Goal: Navigation & Orientation: Go to known website

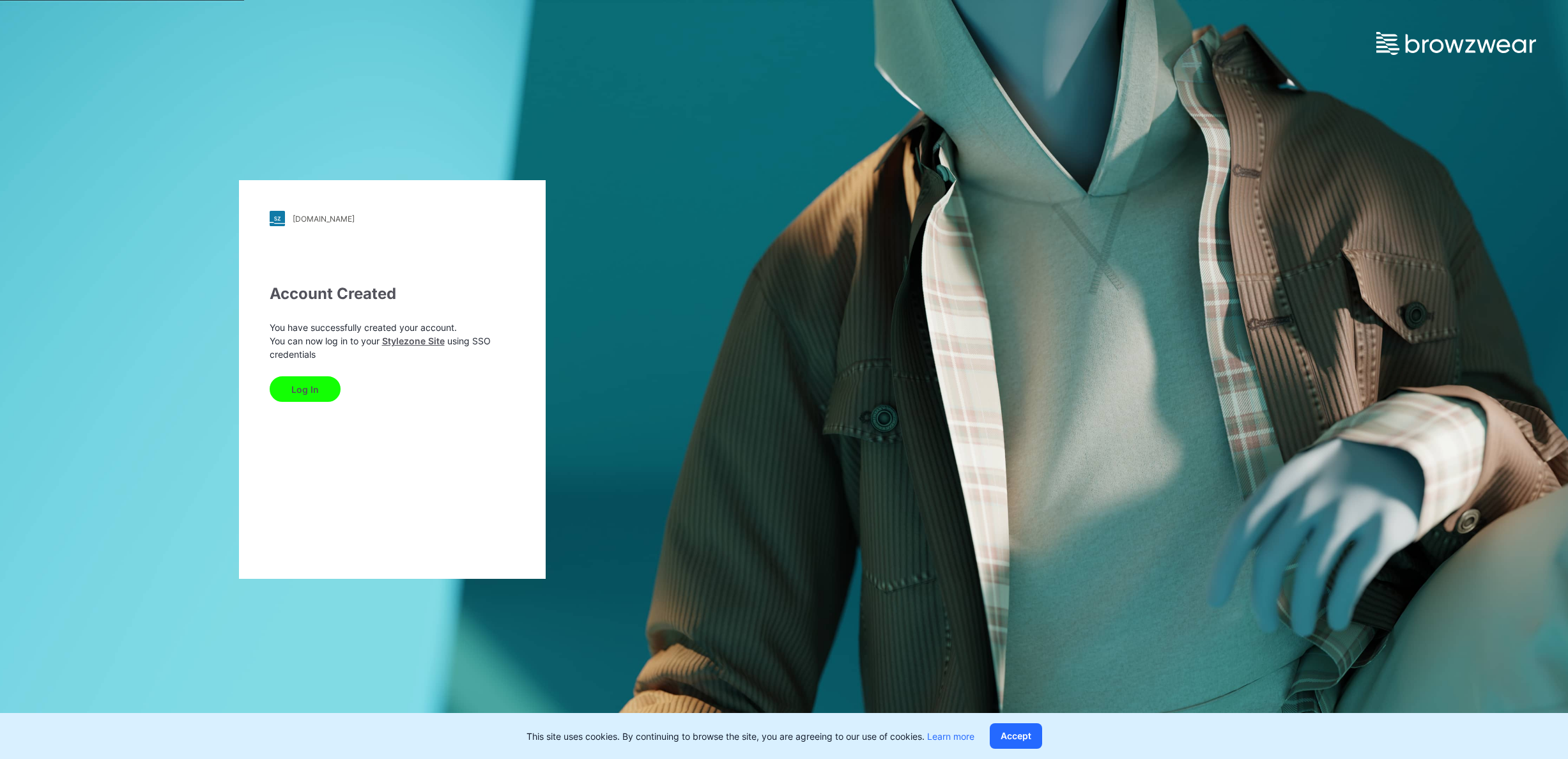
click at [301, 391] on button "Log In" at bounding box center [305, 388] width 71 height 25
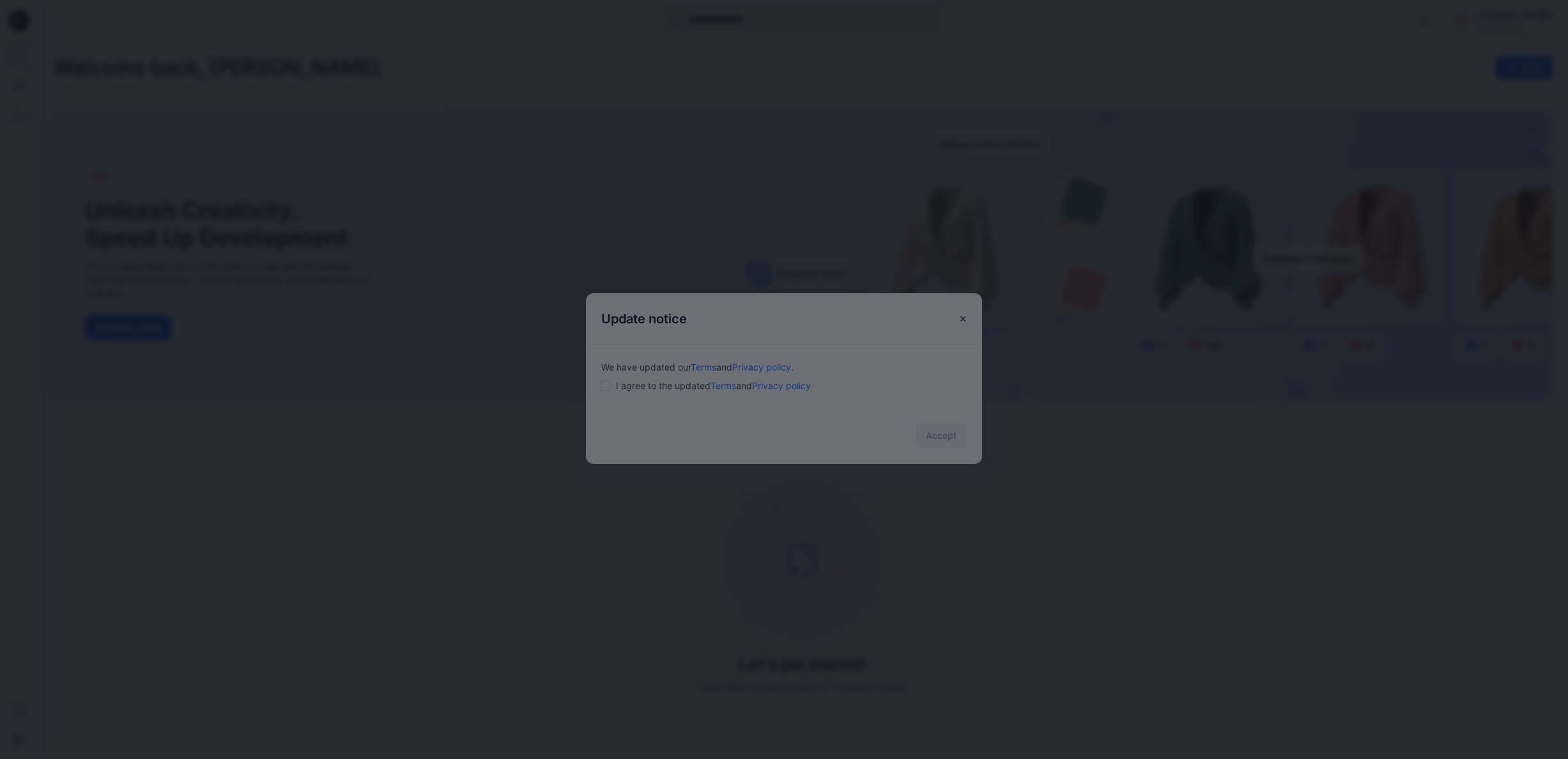
click at [618, 393] on div at bounding box center [784, 380] width 1568 height 759
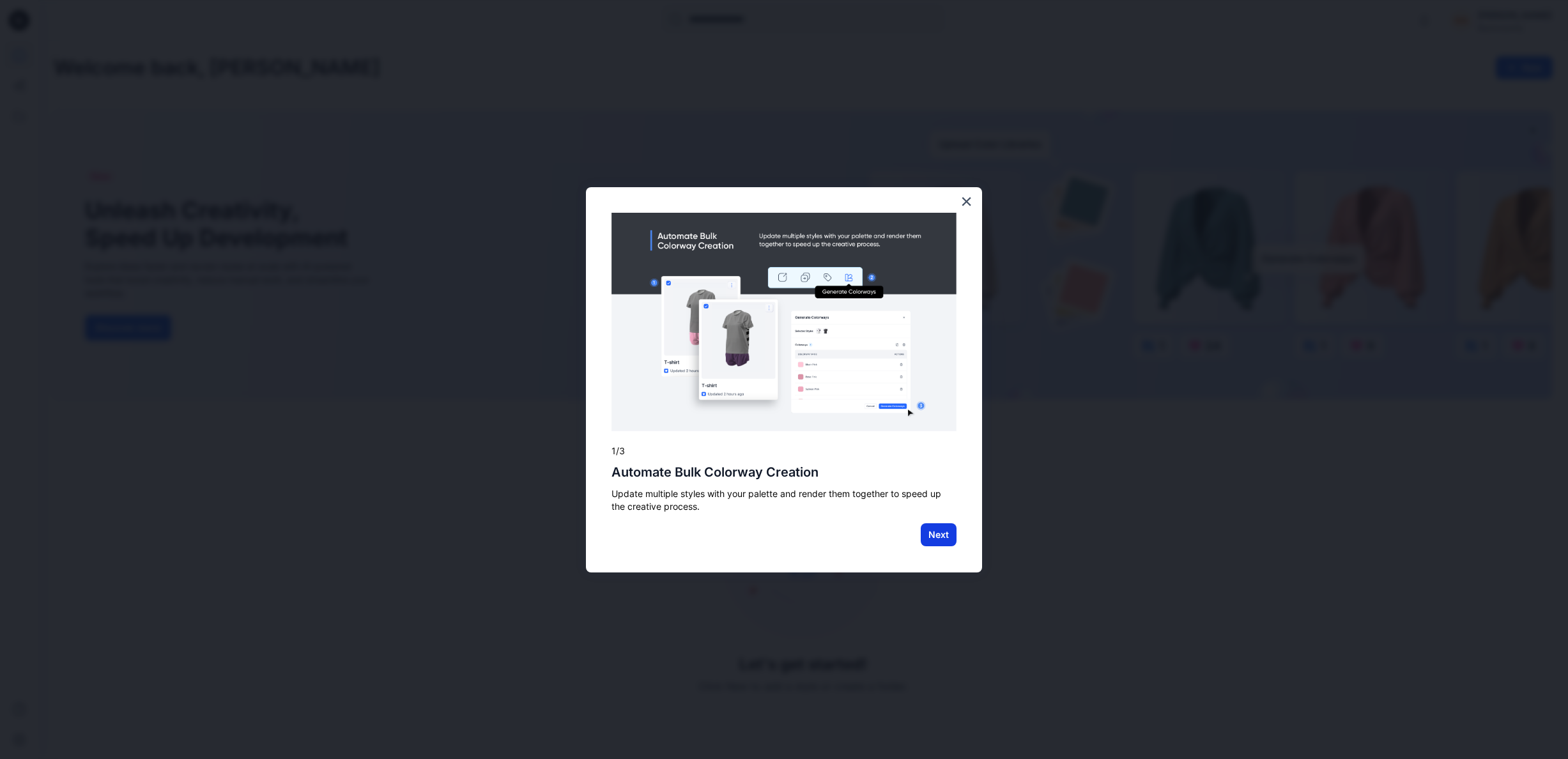
click at [933, 537] on button "Next" at bounding box center [939, 535] width 36 height 23
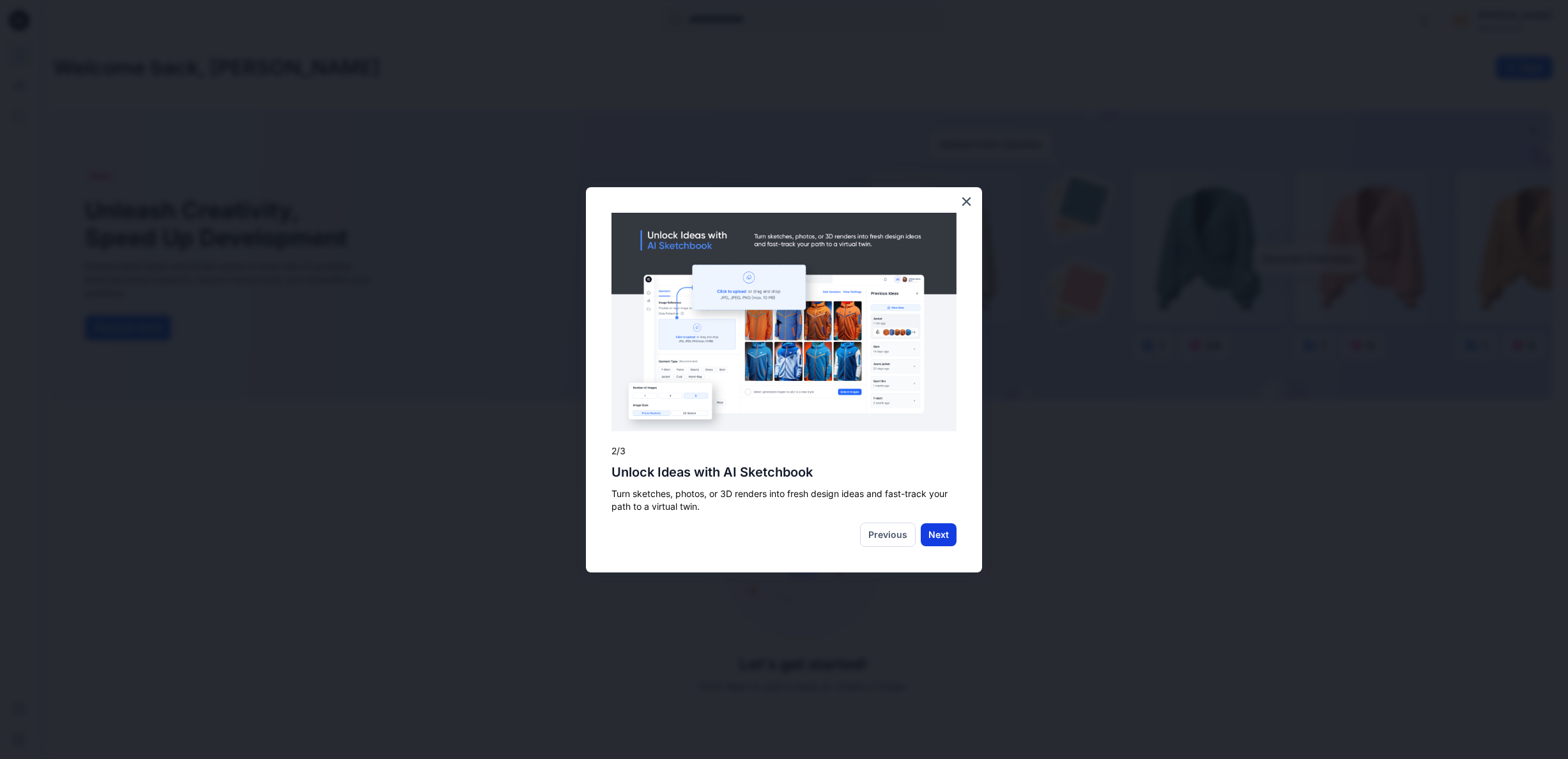
click at [941, 534] on button "Next" at bounding box center [939, 535] width 36 height 23
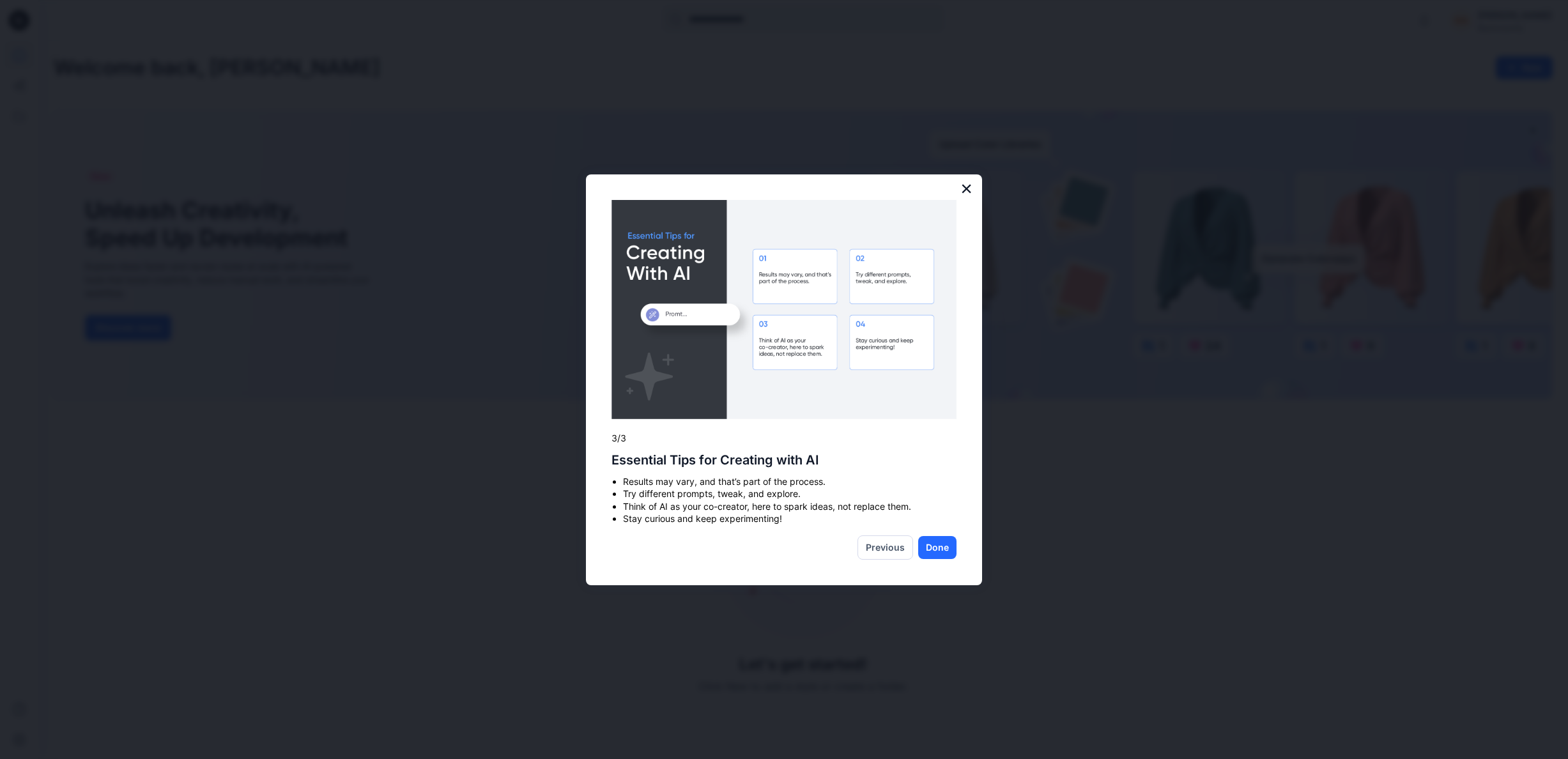
click at [965, 188] on button "×" at bounding box center [966, 188] width 12 height 20
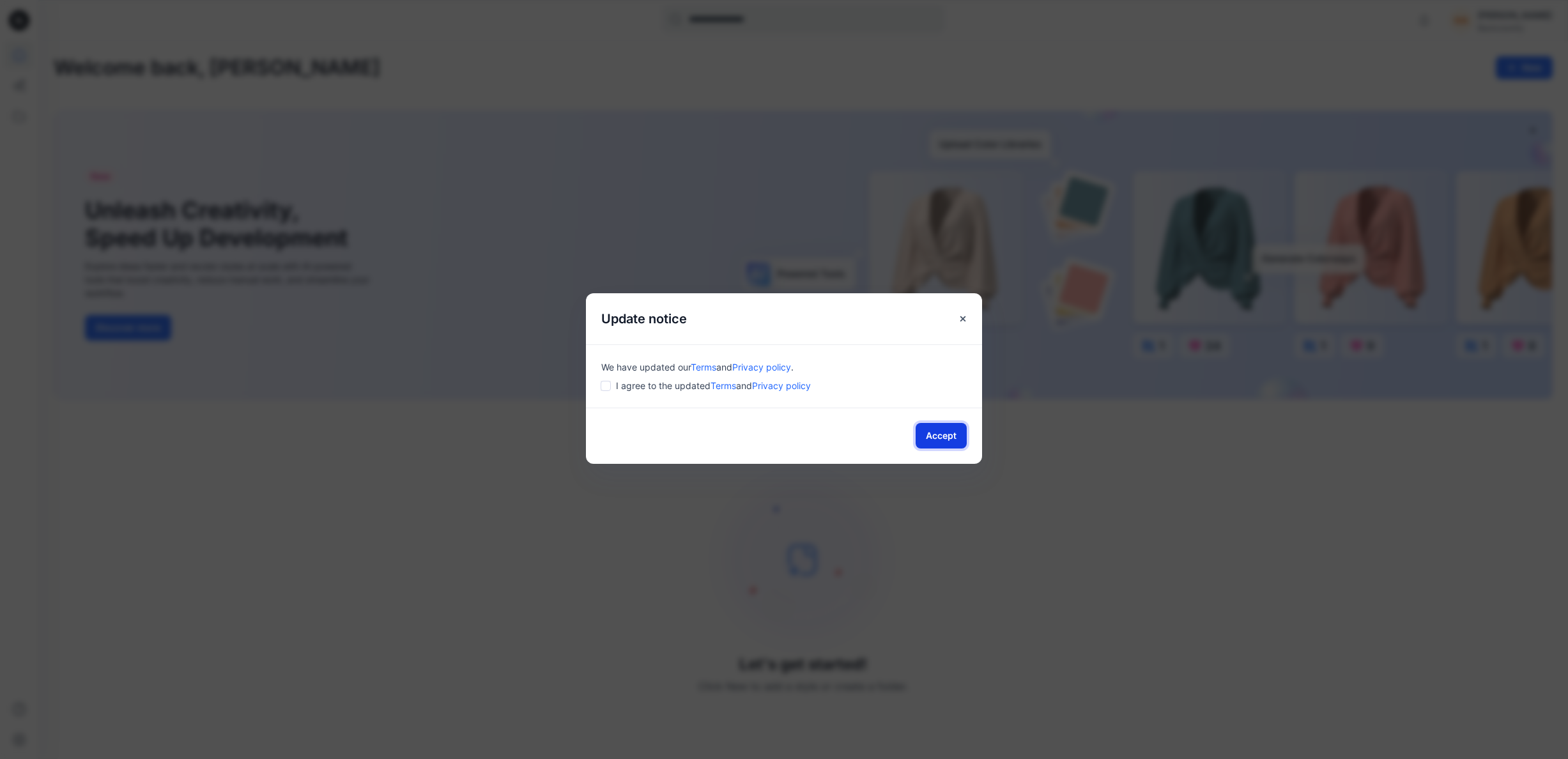
click at [940, 438] on button "Accept" at bounding box center [941, 435] width 52 height 25
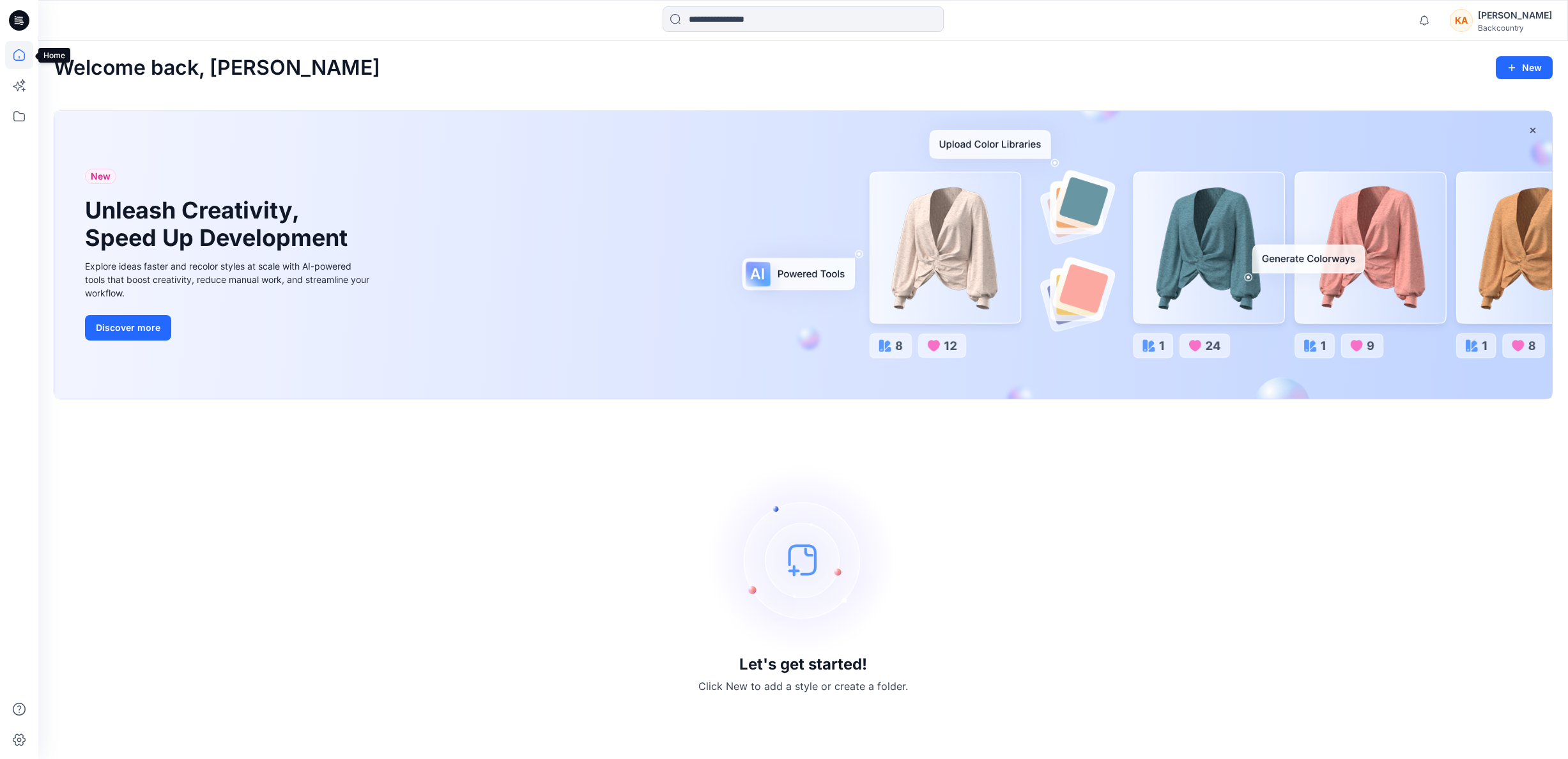
click at [18, 55] on icon at bounding box center [19, 55] width 28 height 28
click at [818, 449] on div "Let's get started! Click New to add a style or create a folder." at bounding box center [803, 579] width 1499 height 329
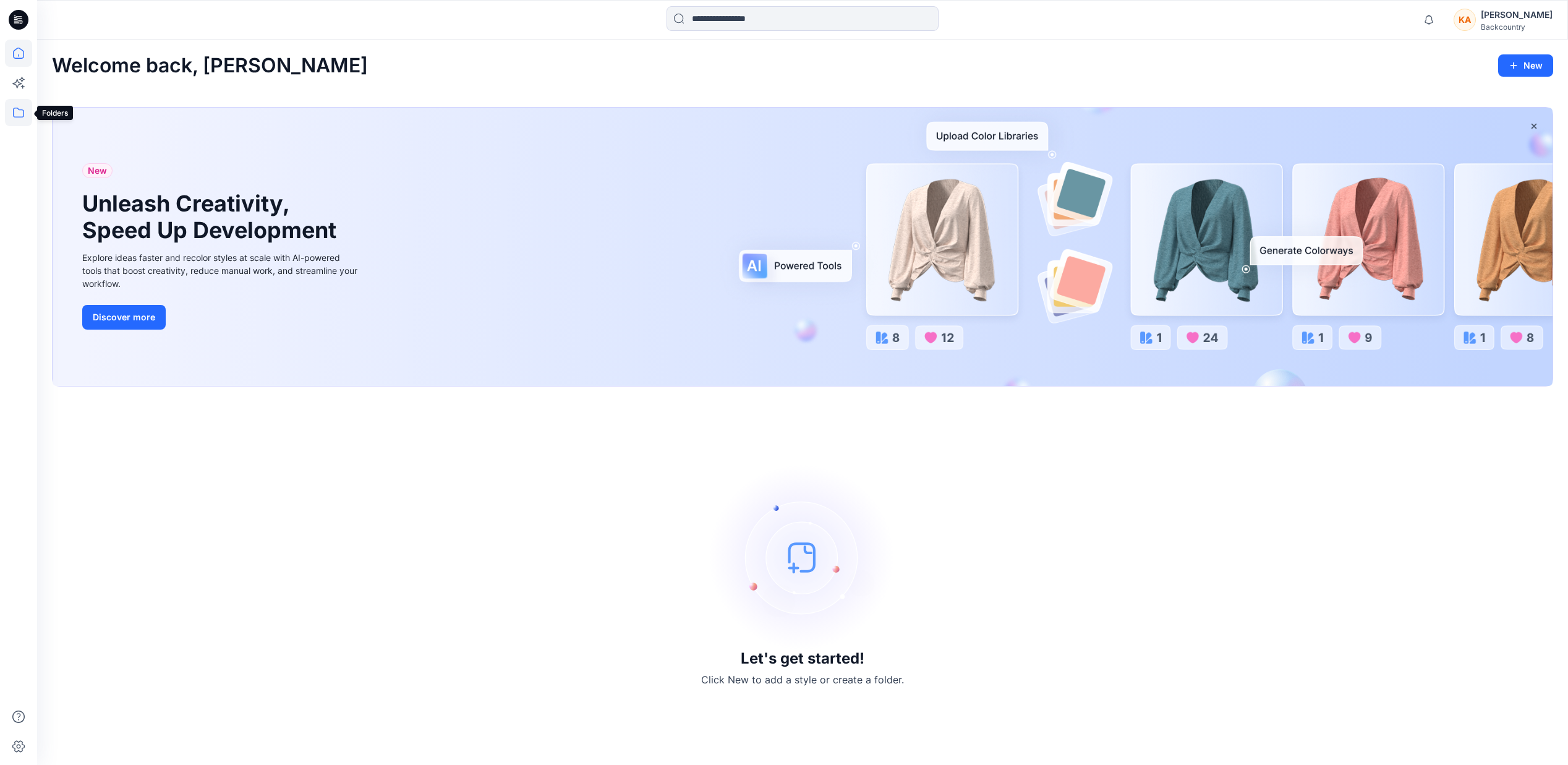
click at [18, 119] on icon at bounding box center [18, 112] width 27 height 27
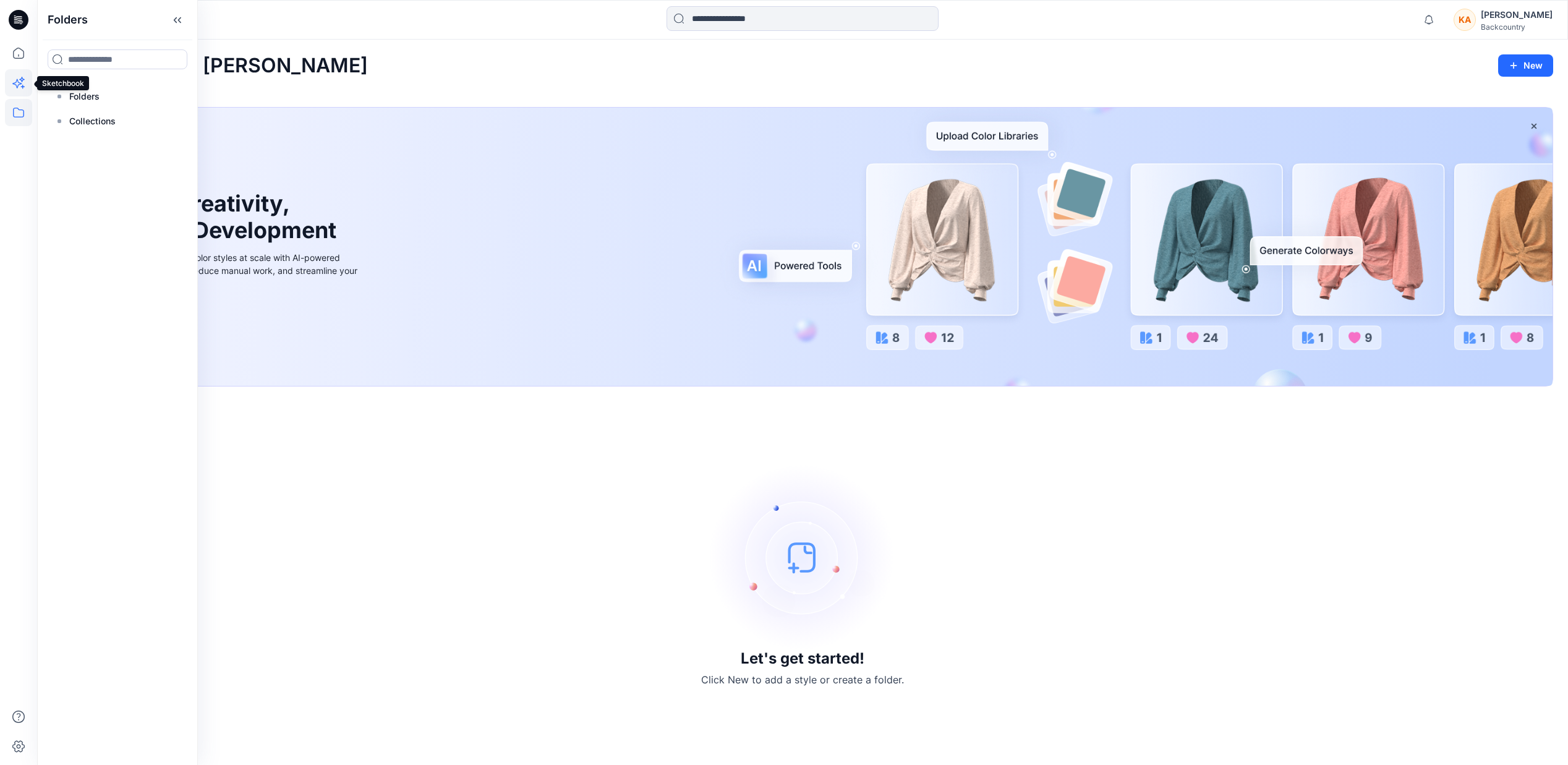
click at [21, 86] on icon at bounding box center [23, 86] width 4 height 4
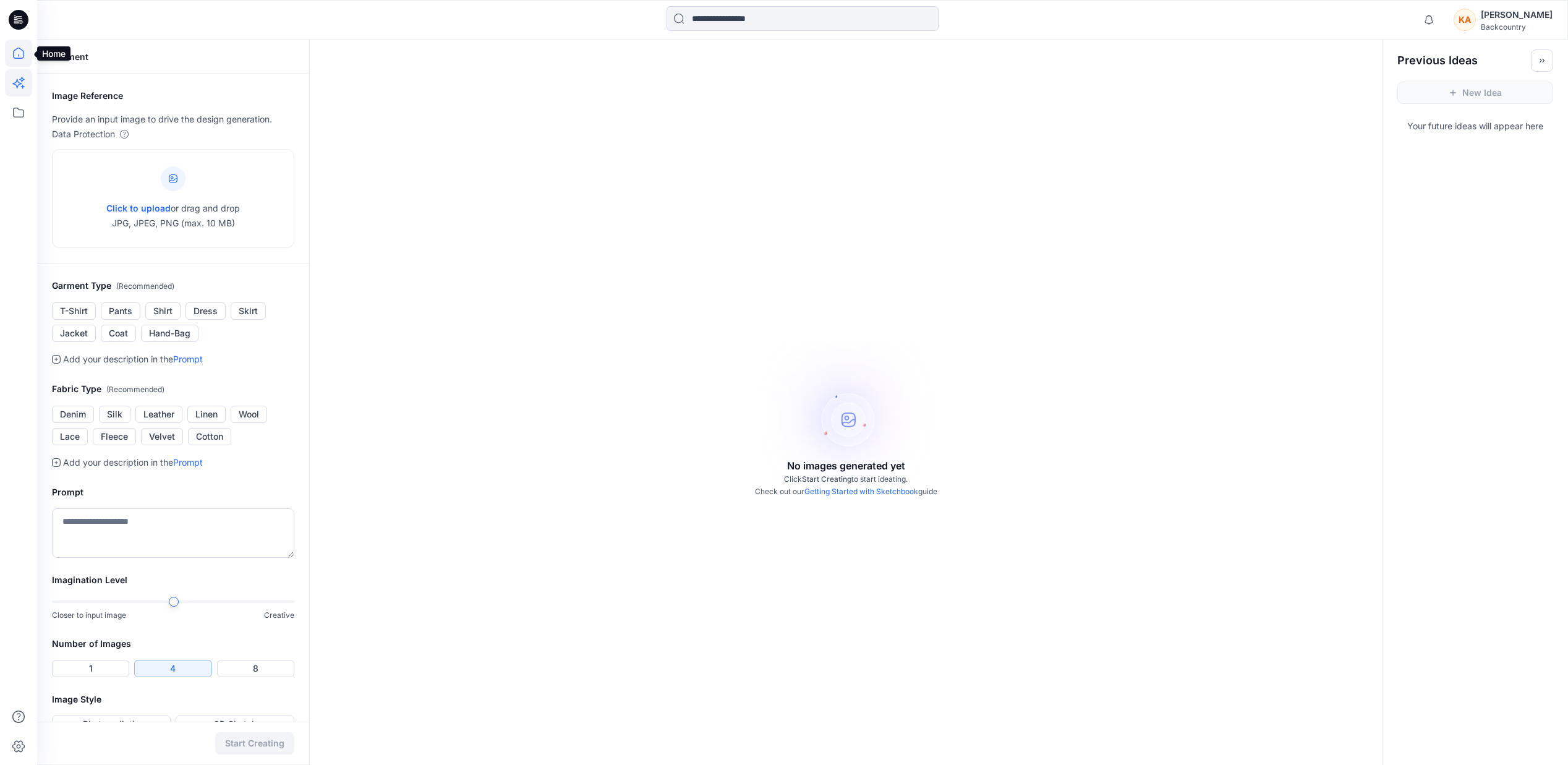
click at [19, 50] on icon at bounding box center [18, 53] width 27 height 27
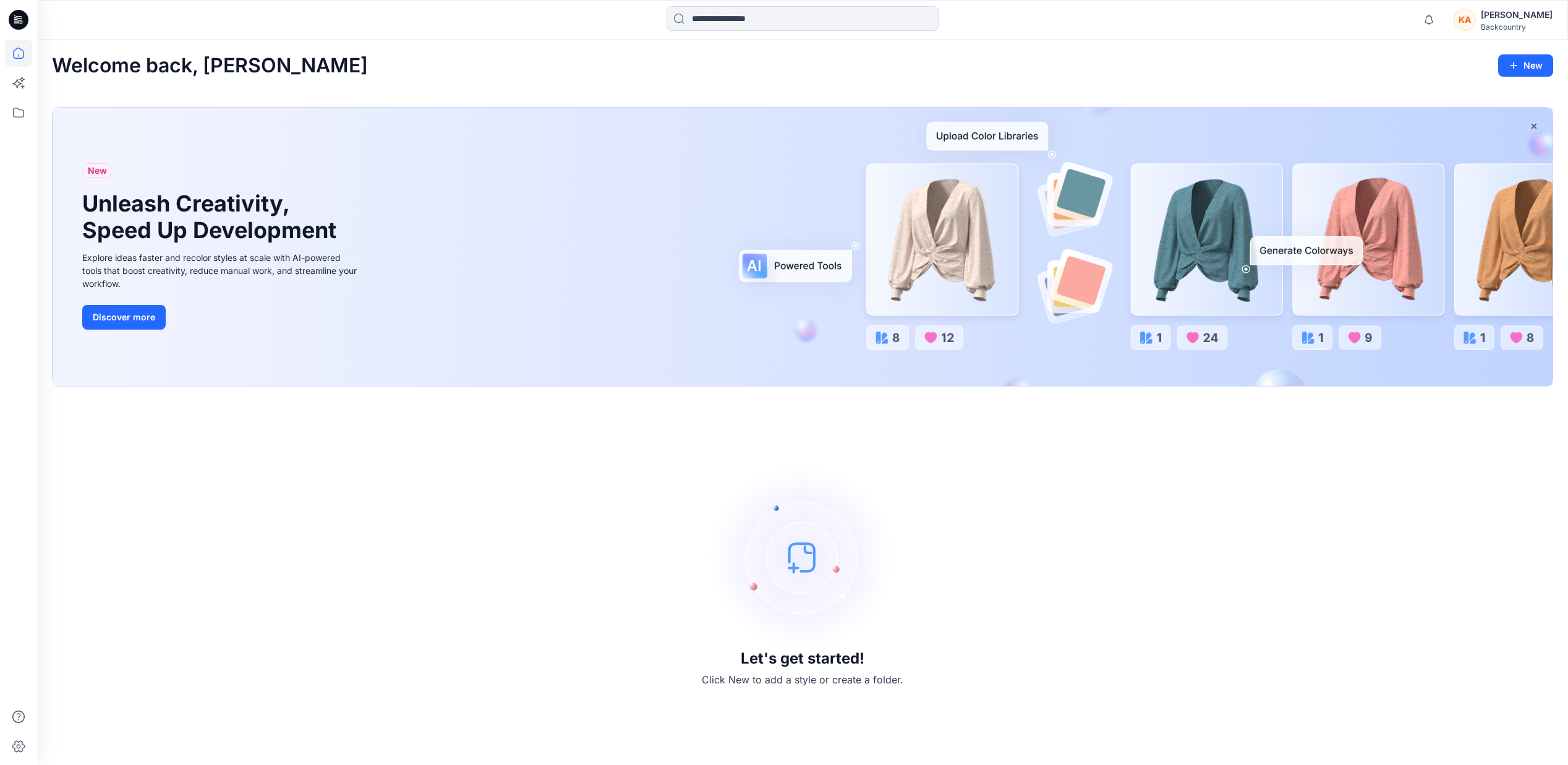
click at [807, 561] on img at bounding box center [803, 558] width 185 height 185
